Goal: Navigation & Orientation: Find specific page/section

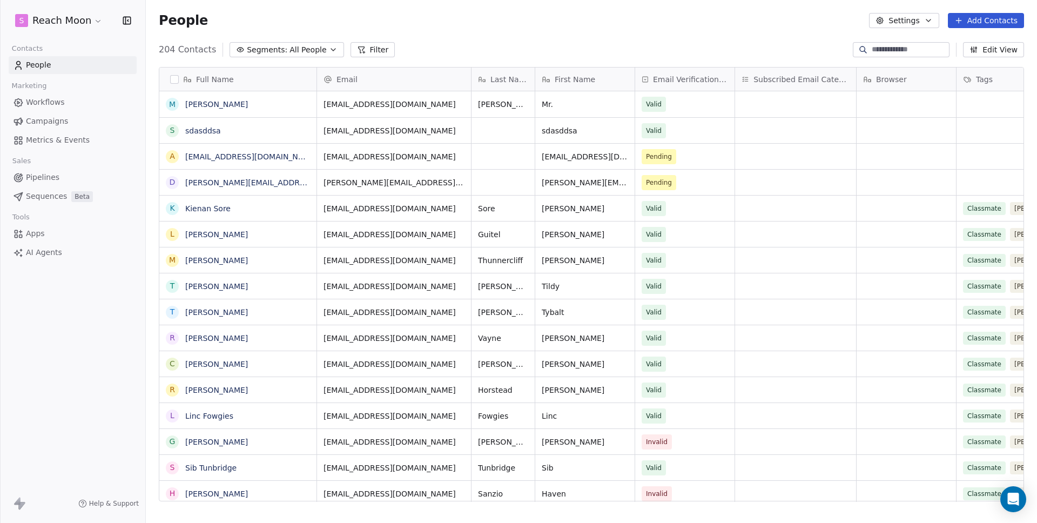
scroll to position [452, 883]
click at [66, 104] on link "Workflows" at bounding box center [73, 102] width 128 height 18
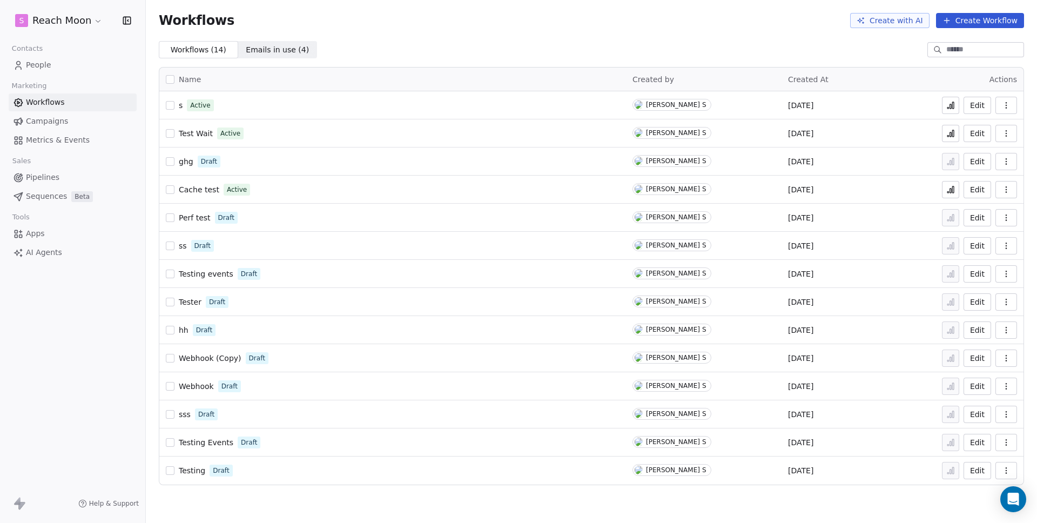
click at [53, 121] on span "Campaigns" at bounding box center [47, 121] width 42 height 11
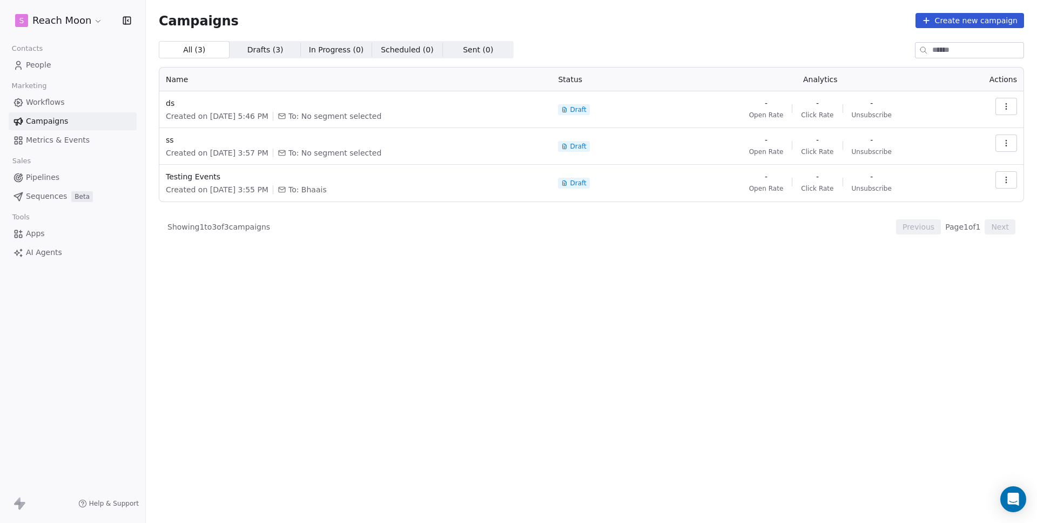
click at [595, 339] on div "All ( 3 ) All ( 3 ) Drafts ( 3 ) Drafts ( 3 ) In Progress ( 0 ) In Progress ( 0…" at bounding box center [591, 234] width 865 height 387
click at [516, 425] on div "All ( 3 ) All ( 3 ) Drafts ( 3 ) Drafts ( 3 ) In Progress ( 0 ) In Progress ( 0…" at bounding box center [591, 234] width 865 height 387
click at [553, 327] on div "All ( 3 ) All ( 3 ) Drafts ( 3 ) Drafts ( 3 ) In Progress ( 0 ) In Progress ( 0…" at bounding box center [591, 234] width 865 height 387
click at [400, 324] on div "All ( 3 ) All ( 3 ) Drafts ( 3 ) Drafts ( 3 ) In Progress ( 0 ) In Progress ( 0…" at bounding box center [591, 234] width 865 height 387
